Goal: Task Accomplishment & Management: Manage account settings

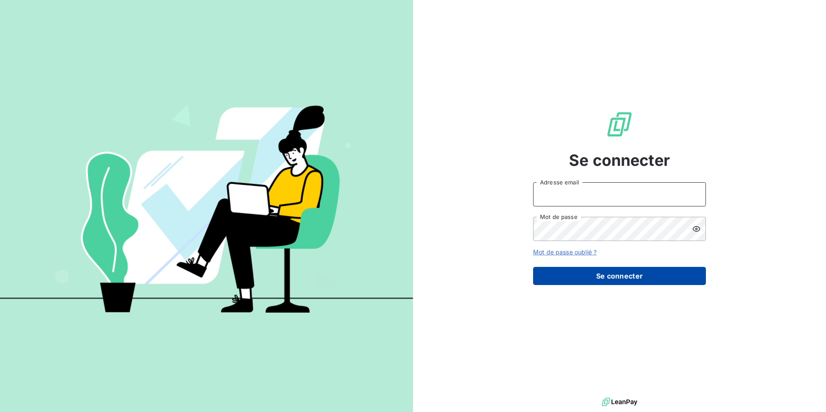
type input "[EMAIL_ADDRESS][PERSON_NAME][DOMAIN_NAME]"
click at [609, 275] on button "Se connecter" at bounding box center [619, 276] width 173 height 18
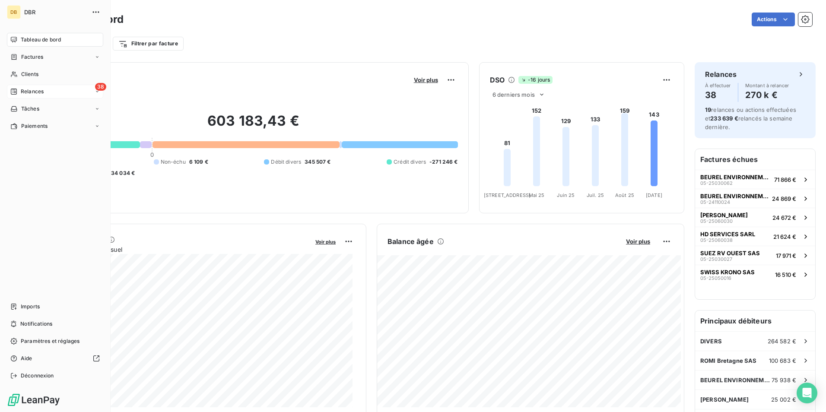
click at [59, 92] on div "38 Relances" at bounding box center [55, 92] width 96 height 14
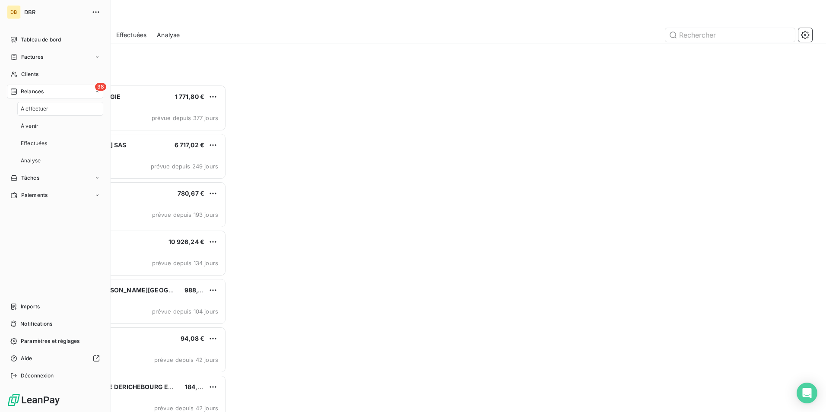
scroll to position [321, 178]
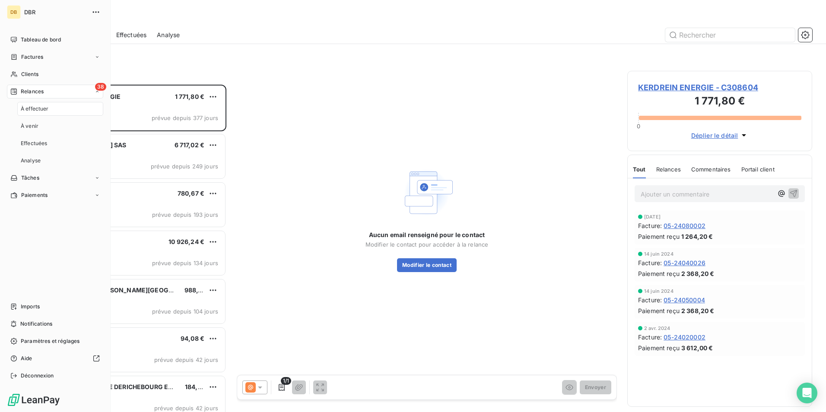
click at [56, 113] on div "À effectuer" at bounding box center [60, 109] width 86 height 14
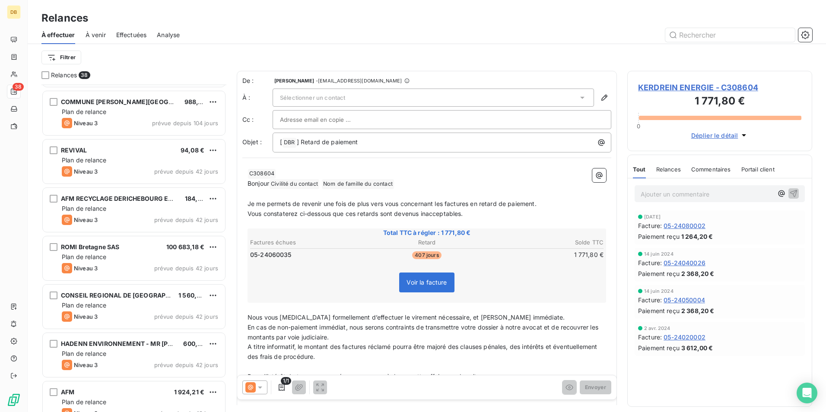
scroll to position [216, 0]
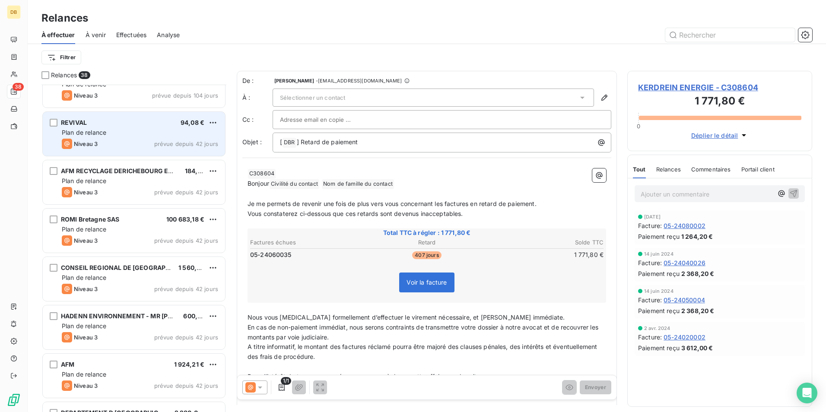
click at [106, 121] on div "REVIVAL 94,08 €" at bounding box center [140, 123] width 156 height 8
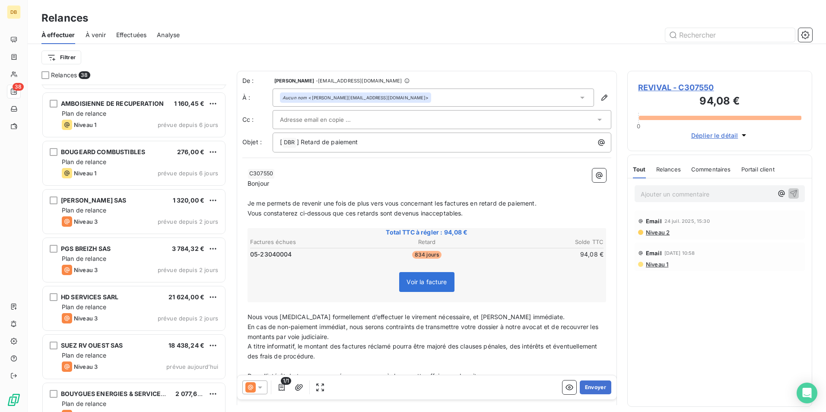
scroll to position [950, 0]
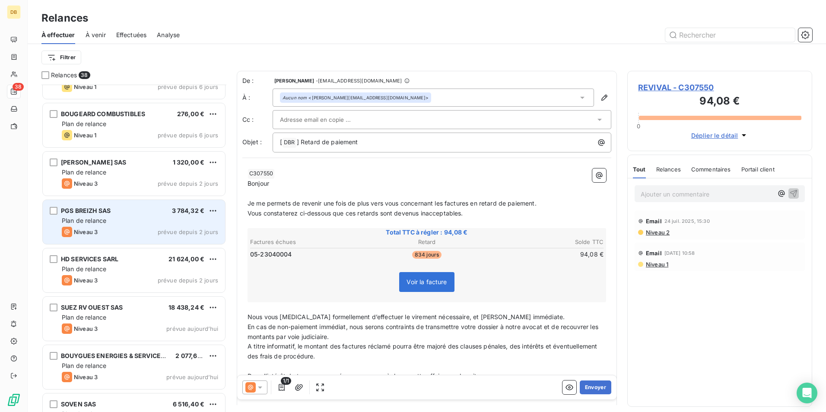
click at [177, 228] on span "prévue depuis 2 jours" at bounding box center [188, 231] width 60 height 7
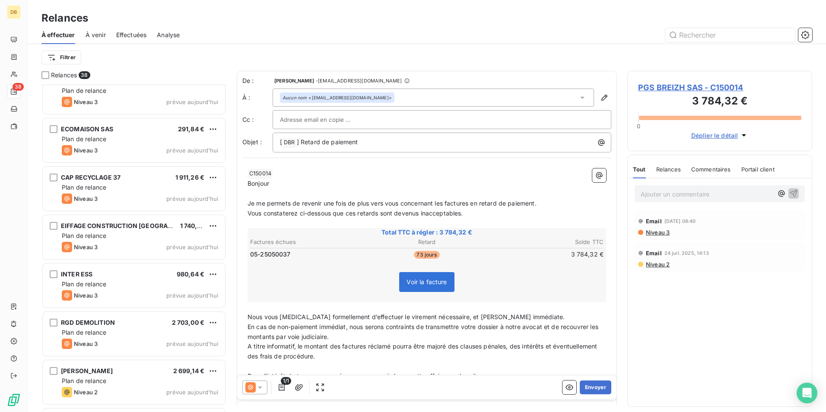
scroll to position [1382, 0]
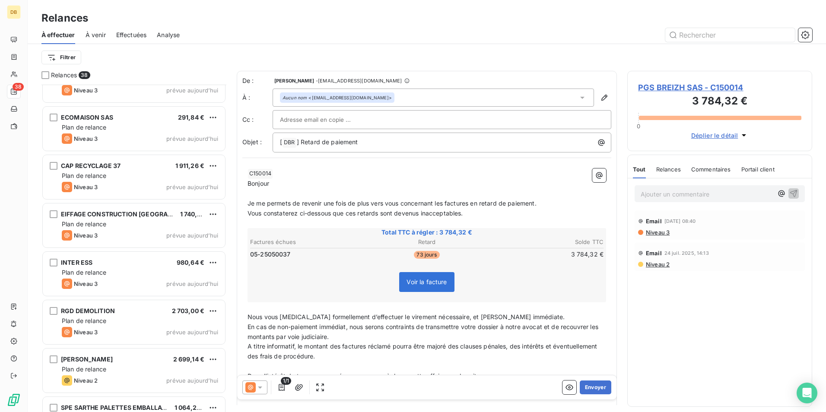
click at [121, 280] on div "Niveau 3 prévue aujourd’hui" at bounding box center [140, 284] width 156 height 10
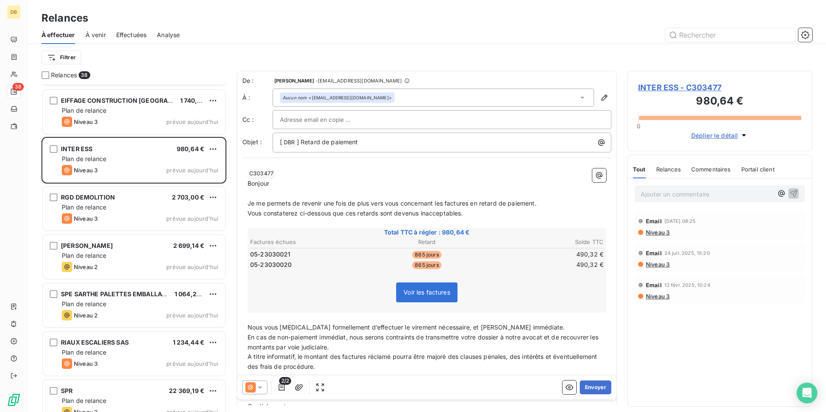
scroll to position [1511, 0]
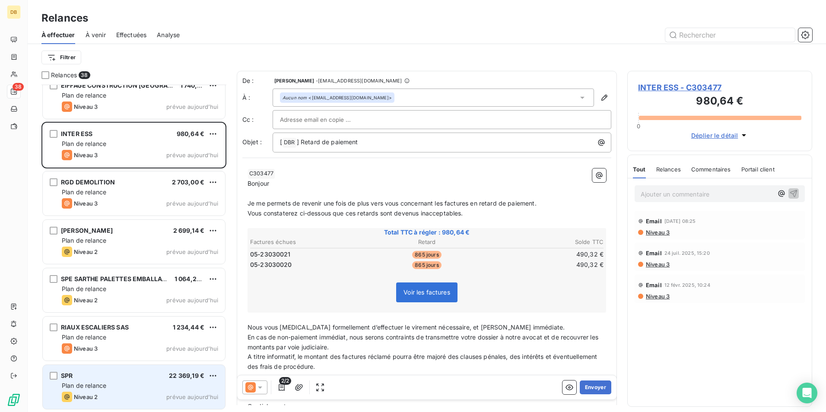
click at [143, 387] on div "Plan de relance" at bounding box center [140, 385] width 156 height 9
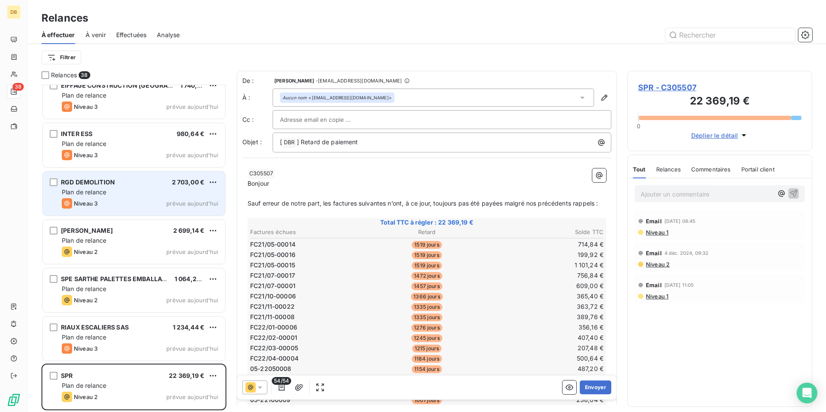
click at [122, 186] on div "RGD DEMOLITION 2 703,00 € Plan de relance Niveau 3 prévue aujourd’hui" at bounding box center [134, 193] width 182 height 44
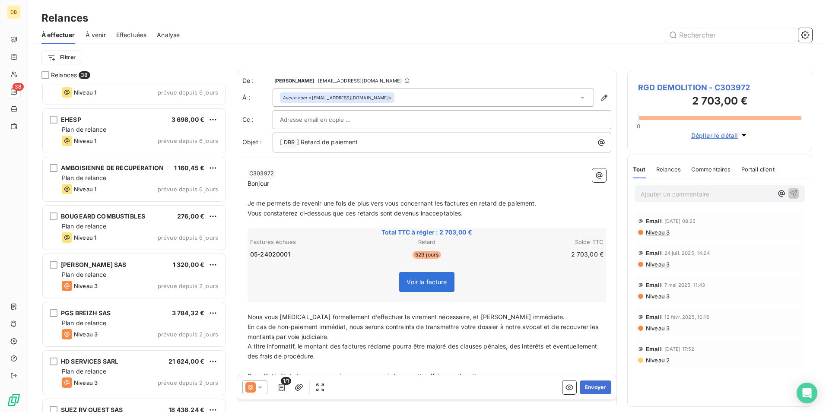
scroll to position [820, 0]
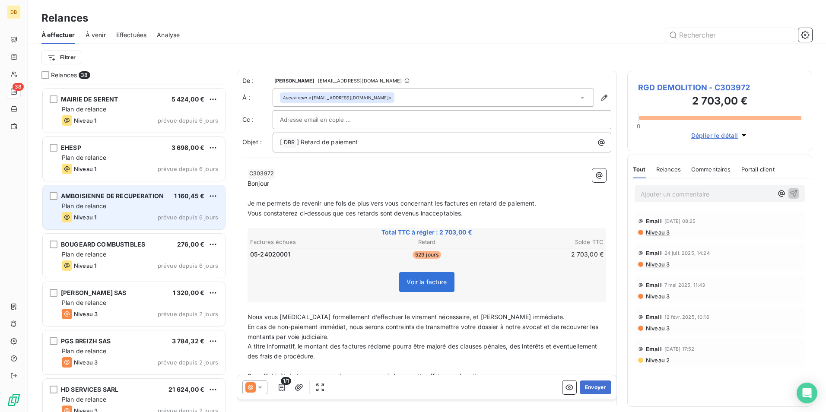
click at [98, 204] on span "Plan de relance" at bounding box center [84, 205] width 44 height 7
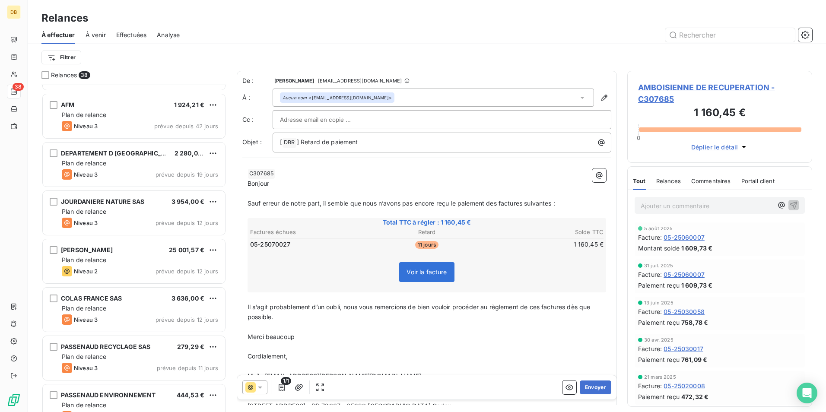
scroll to position [475, 0]
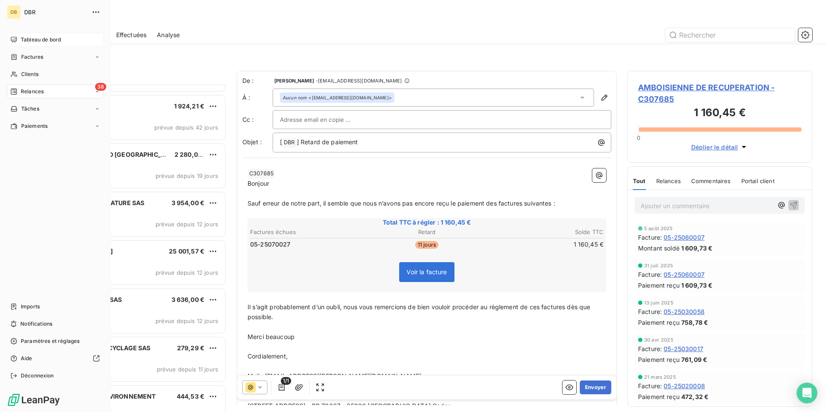
click at [25, 41] on span "Tableau de bord" at bounding box center [41, 40] width 40 height 8
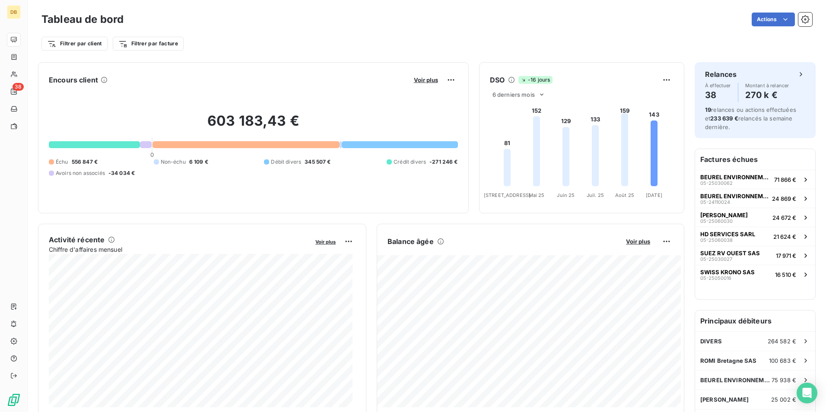
click at [508, 80] on icon at bounding box center [511, 79] width 7 height 7
click at [650, 166] on icon at bounding box center [653, 153] width 7 height 66
click at [658, 80] on html "DB 38 Tableau de bord Actions Filtrer par client Filtrer par facture Encours cl…" at bounding box center [413, 206] width 826 height 412
click at [598, 86] on html "DB 38 Tableau de bord Actions Filtrer par client Filtrer par facture Encours cl…" at bounding box center [413, 206] width 826 height 412
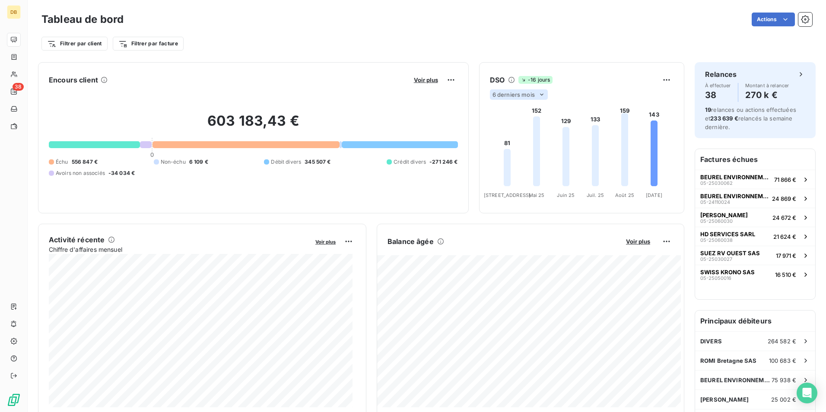
click at [511, 95] on span "6 derniers mois" at bounding box center [513, 94] width 42 height 7
click at [508, 128] on li "12" at bounding box center [519, 128] width 57 height 16
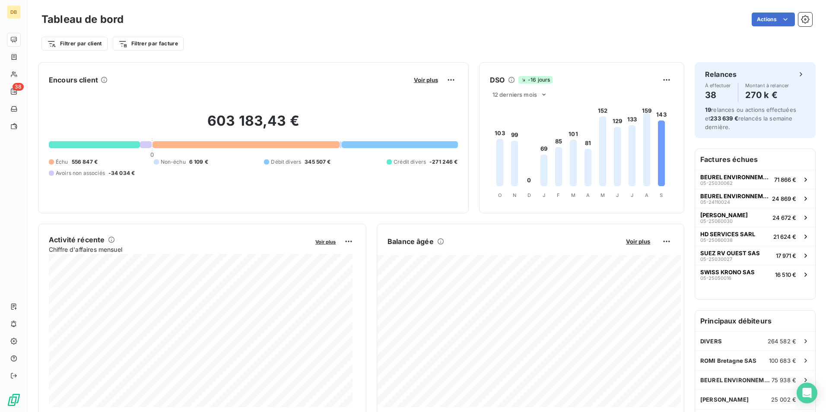
click at [599, 127] on icon at bounding box center [602, 152] width 7 height 70
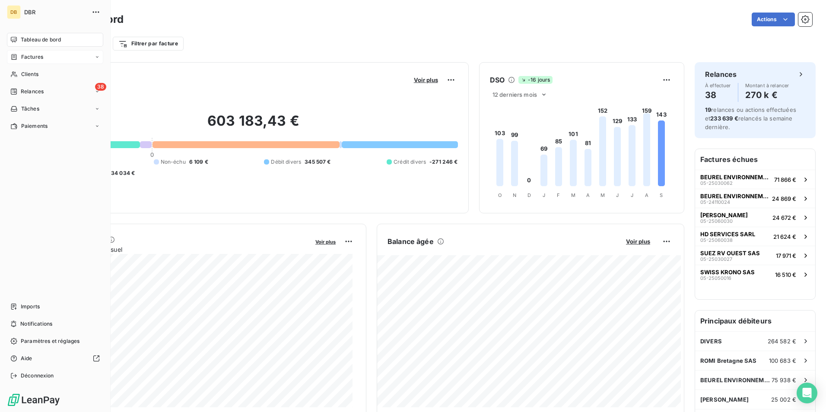
click at [27, 58] on span "Factures" at bounding box center [32, 57] width 22 height 8
